Goal: Task Accomplishment & Management: Manage account settings

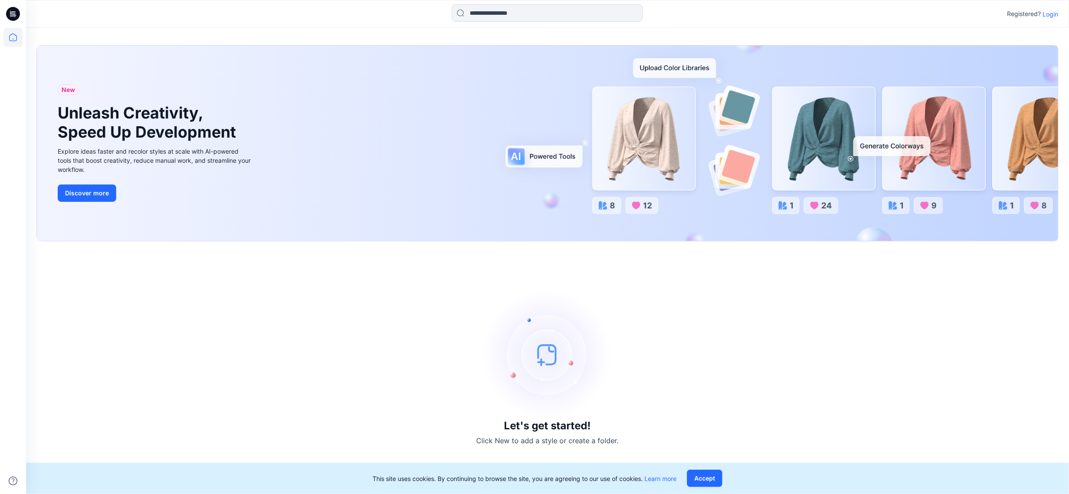
click at [99, 299] on div "Let's get started! Click New to add a style or create a folder." at bounding box center [547, 368] width 1022 height 232
click at [11, 14] on icon at bounding box center [13, 14] width 14 height 14
click at [7, 9] on icon at bounding box center [13, 14] width 14 height 28
click at [16, 12] on icon at bounding box center [13, 14] width 14 height 14
click at [1050, 15] on p "Login" at bounding box center [1051, 14] width 16 height 9
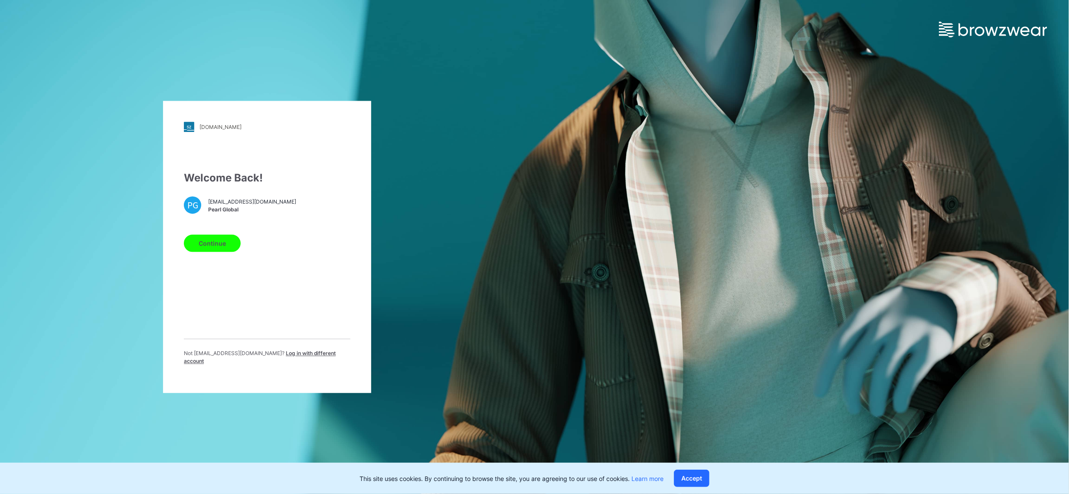
click at [216, 249] on button "Continue" at bounding box center [212, 243] width 57 height 17
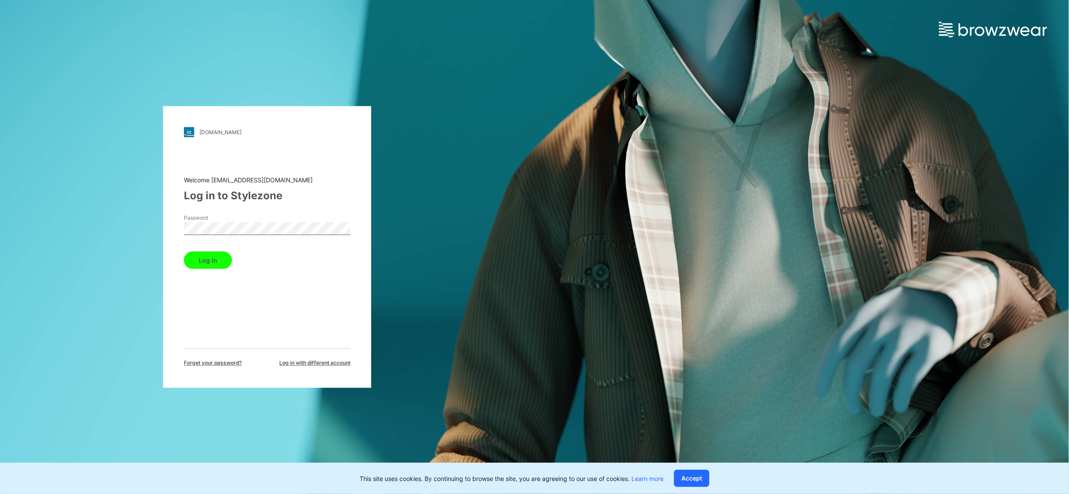
click at [200, 264] on button "Log in" at bounding box center [208, 260] width 48 height 17
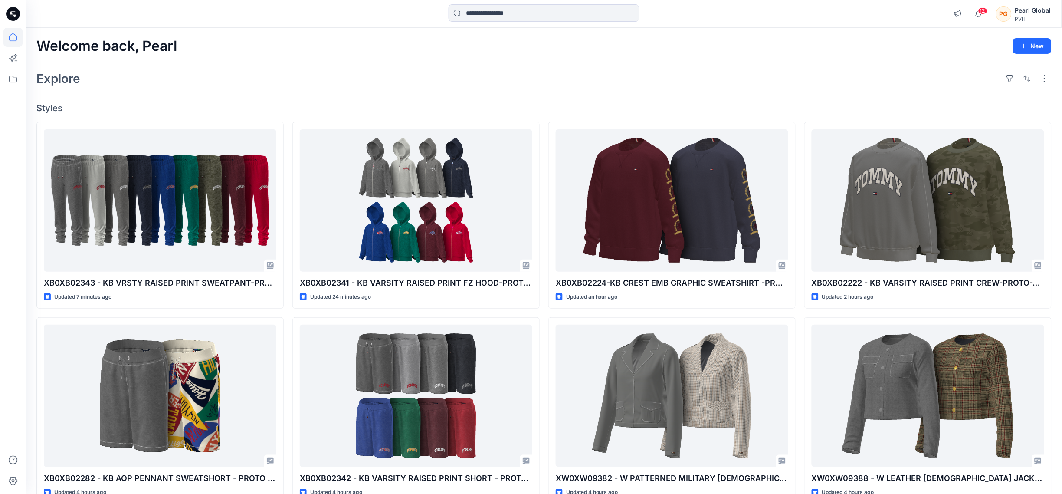
click at [18, 334] on div at bounding box center [12, 261] width 19 height 466
